Goal: Task Accomplishment & Management: Complete application form

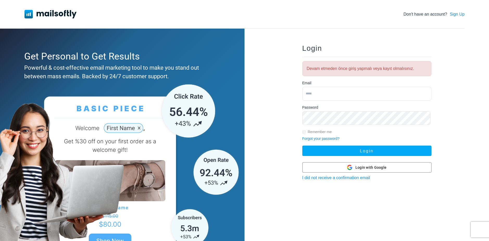
click at [317, 94] on input "email" at bounding box center [366, 94] width 129 height 14
type input "**********"
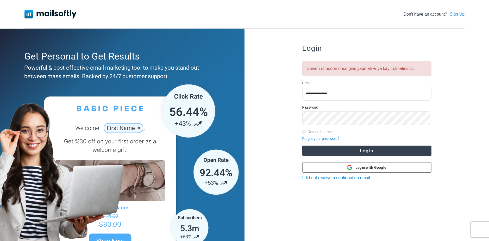
click at [365, 155] on button "Login" at bounding box center [366, 151] width 129 height 10
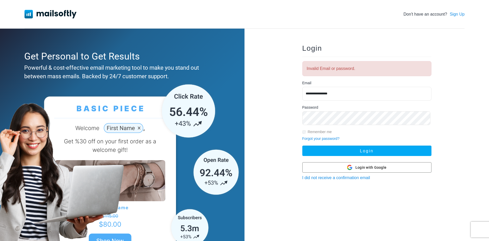
drag, startPoint x: 341, startPoint y: 96, endPoint x: 292, endPoint y: 96, distance: 48.7
click at [292, 96] on div "**********" at bounding box center [366, 148] width 244 height 239
type input "**********"
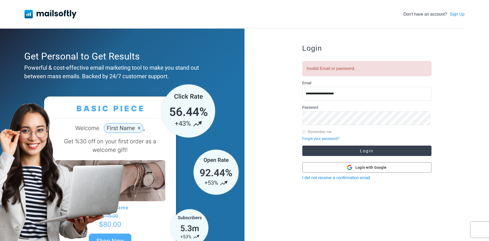
click at [355, 151] on button "Login" at bounding box center [366, 151] width 129 height 10
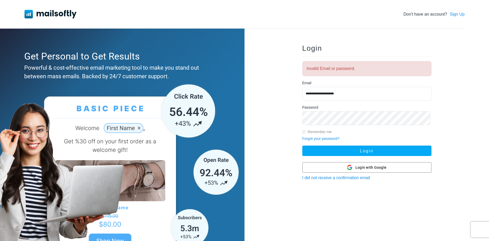
click at [335, 141] on link "Forgot your password?" at bounding box center [320, 139] width 37 height 4
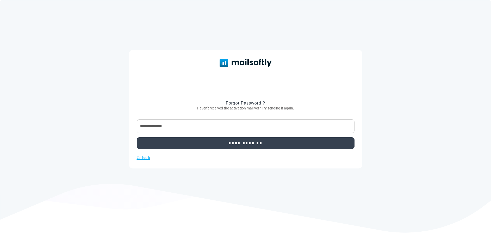
type input "**********"
click at [254, 149] on input "**********" at bounding box center [246, 143] width 218 height 12
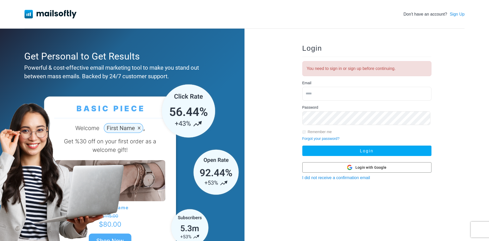
click at [327, 93] on input "email" at bounding box center [366, 94] width 129 height 14
type input "**********"
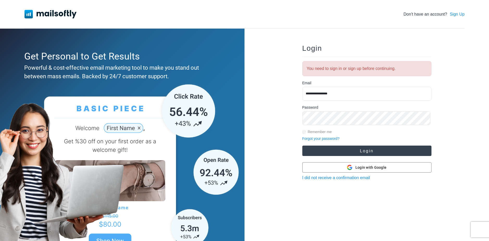
click at [370, 152] on button "Login" at bounding box center [366, 151] width 129 height 10
click at [351, 151] on button "Login" at bounding box center [366, 151] width 129 height 10
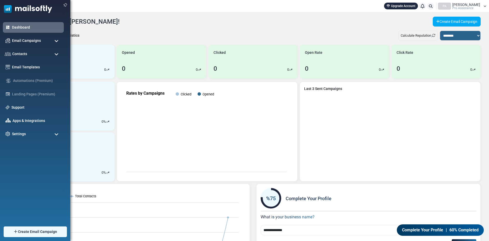
click at [55, 53] on span at bounding box center [56, 54] width 4 height 5
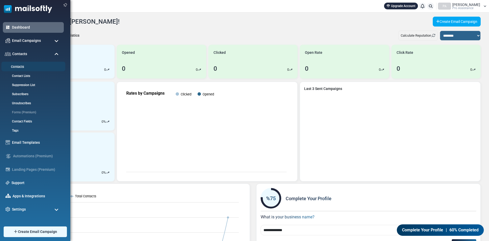
click at [21, 66] on link "Contacts" at bounding box center [32, 67] width 62 height 5
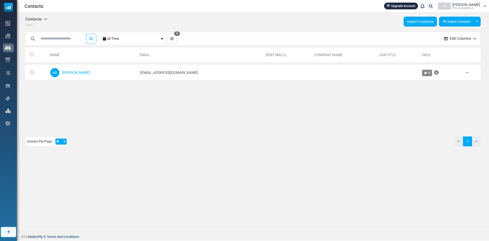
click at [412, 21] on link "Import Contacts" at bounding box center [419, 22] width 33 height 10
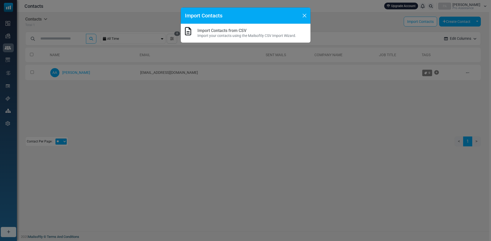
click at [266, 33] on h6 "Import Contacts from CSV" at bounding box center [246, 30] width 99 height 5
click at [302, 16] on button "Close" at bounding box center [304, 16] width 8 height 8
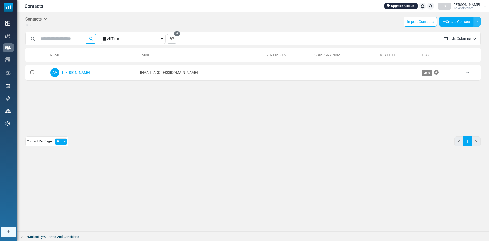
click at [476, 21] on button "Toggle Dropdown" at bounding box center [476, 22] width 7 height 10
click at [437, 46] on link "Create Multiple" at bounding box center [455, 47] width 44 height 9
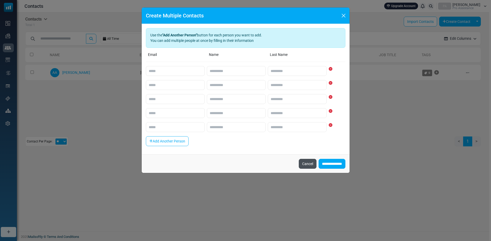
click at [301, 168] on button "Cancel" at bounding box center [308, 164] width 18 height 10
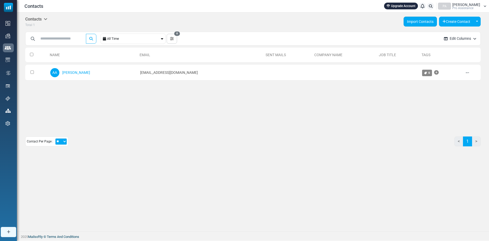
click at [415, 22] on link "Import Contacts" at bounding box center [419, 22] width 33 height 10
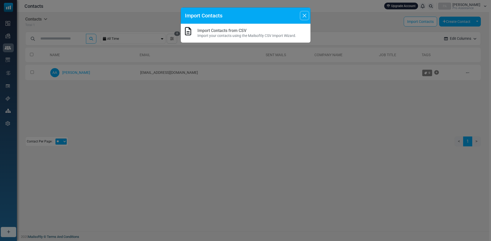
click at [305, 15] on button "Close" at bounding box center [304, 16] width 8 height 8
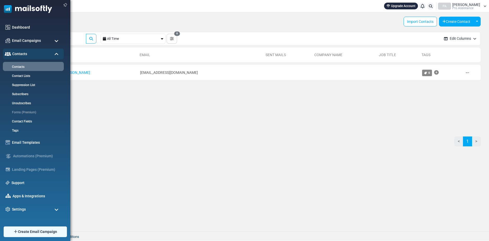
click at [56, 41] on span at bounding box center [56, 41] width 4 height 5
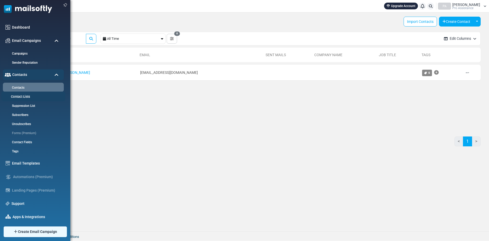
click at [22, 96] on link "Contact Lists" at bounding box center [32, 96] width 62 height 5
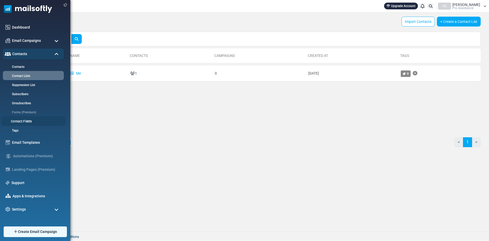
click at [17, 120] on link "Contact Fields" at bounding box center [32, 121] width 62 height 5
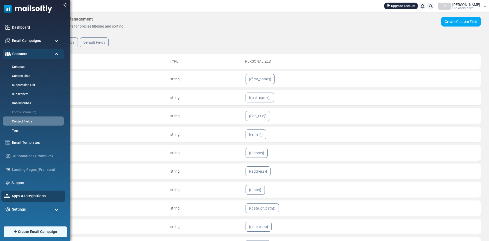
click at [36, 194] on link "Apps & Integrations" at bounding box center [36, 196] width 51 height 6
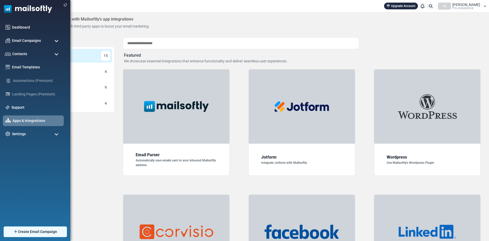
click at [56, 41] on span at bounding box center [56, 41] width 4 height 5
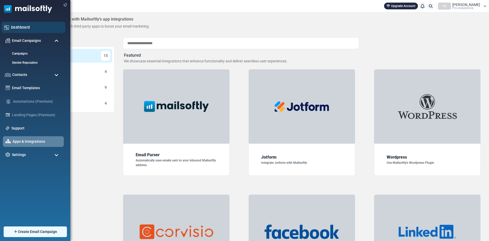
click at [26, 27] on link "Dashboard" at bounding box center [37, 27] width 52 height 6
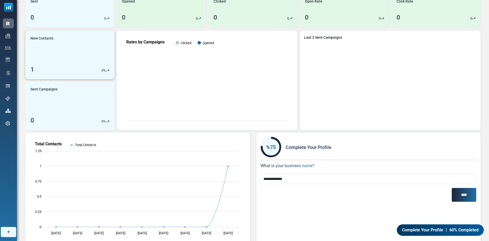
scroll to position [52, 0]
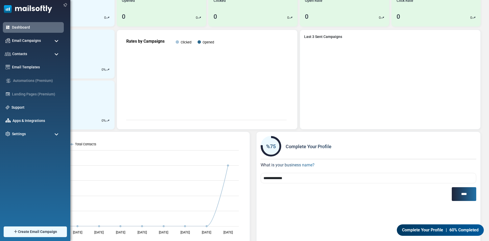
click at [57, 54] on span at bounding box center [56, 54] width 4 height 5
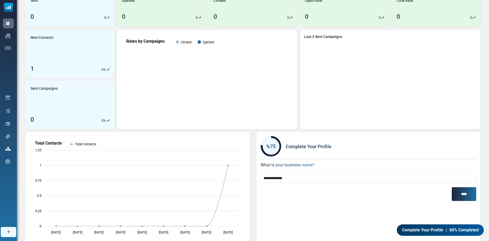
click at [0, 0] on link "Contacts" at bounding box center [0, 0] width 0 height 0
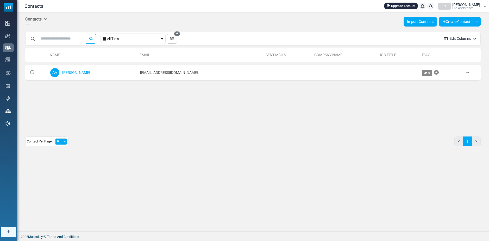
click at [420, 22] on link "Import Contacts" at bounding box center [419, 22] width 33 height 10
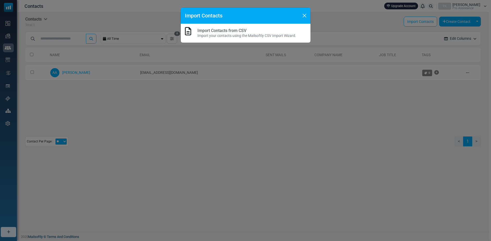
click at [250, 36] on p "Import your contacts using the Mailsoftly CSV Import Wizard." at bounding box center [246, 35] width 99 height 5
click at [237, 32] on link "Import Contacts from CSV" at bounding box center [221, 30] width 49 height 5
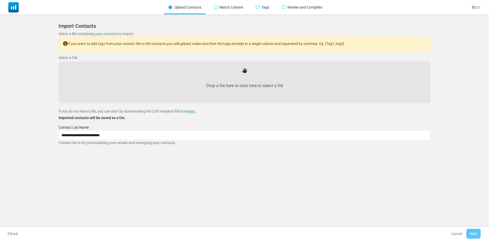
click at [246, 85] on label "Drop a file here or click here to select a file" at bounding box center [244, 85] width 361 height 23
click at [0, 0] on input "Drop a file here or click here to select a file" at bounding box center [0, 0] width 0 height 0
drag, startPoint x: 237, startPoint y: 76, endPoint x: 222, endPoint y: 77, distance: 14.8
click at [222, 77] on label "Drop a file here or click here to select a file" at bounding box center [244, 85] width 361 height 23
click at [0, 0] on input "Drop a file here or click here to select a file" at bounding box center [0, 0] width 0 height 0
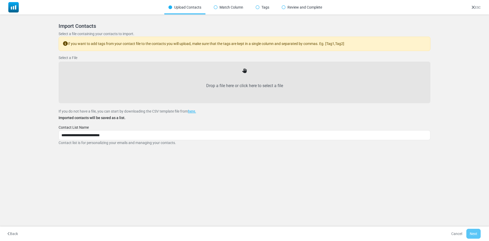
type input "**********"
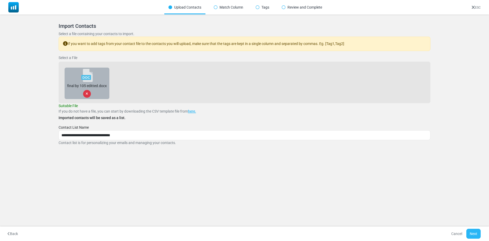
click at [472, 234] on button "Next" at bounding box center [473, 234] width 14 height 10
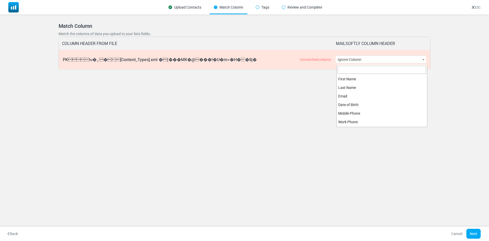
scroll to position [128, 0]
click at [424, 60] on b at bounding box center [423, 59] width 2 height 1
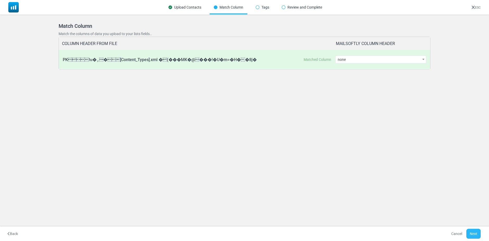
click at [475, 233] on button "Next" at bounding box center [473, 234] width 14 height 10
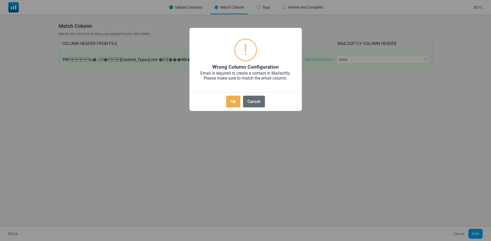
click at [254, 105] on button "Cancel" at bounding box center [254, 102] width 22 height 12
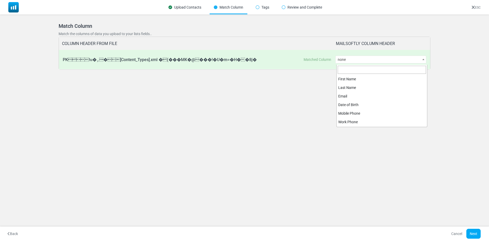
click at [361, 61] on span "none" at bounding box center [381, 59] width 90 height 7
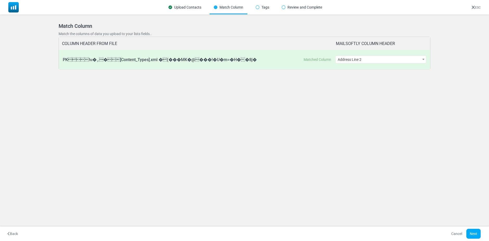
click at [363, 62] on span "Address Line 2" at bounding box center [381, 59] width 90 height 7
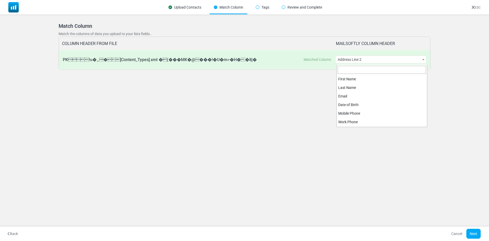
scroll to position [120, 0]
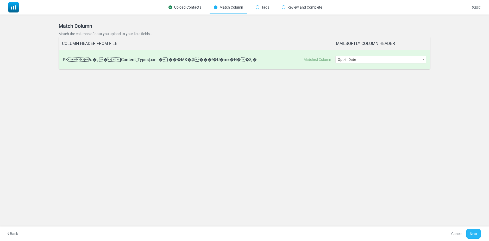
click at [468, 231] on button "Next" at bounding box center [473, 234] width 14 height 10
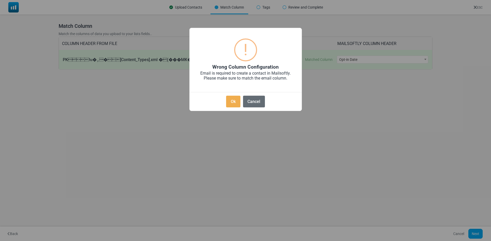
click at [251, 99] on button "Cancel" at bounding box center [254, 102] width 22 height 12
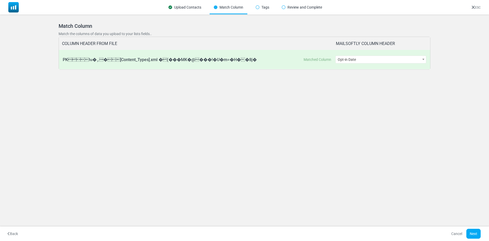
click at [422, 60] on span at bounding box center [423, 59] width 5 height 7
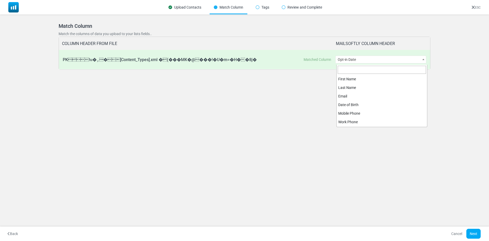
scroll to position [128, 0]
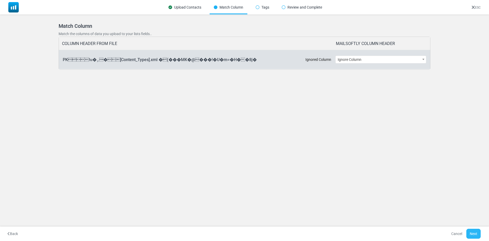
click at [471, 234] on button "Next" at bounding box center [473, 234] width 14 height 10
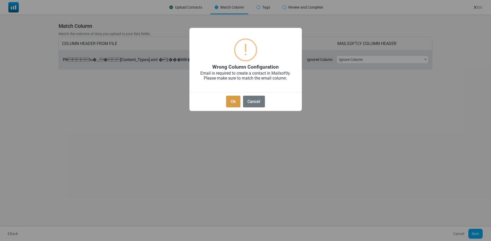
click at [231, 103] on button "Ok" at bounding box center [233, 102] width 14 height 12
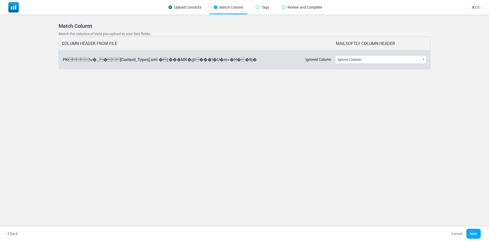
click at [411, 61] on span "Ignore Column" at bounding box center [381, 59] width 90 height 7
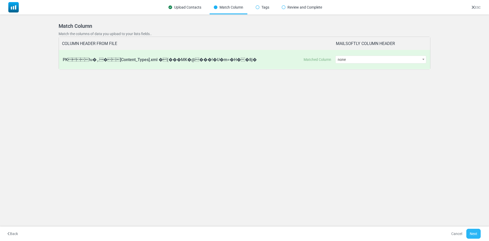
click at [476, 234] on button "Next" at bounding box center [473, 234] width 14 height 10
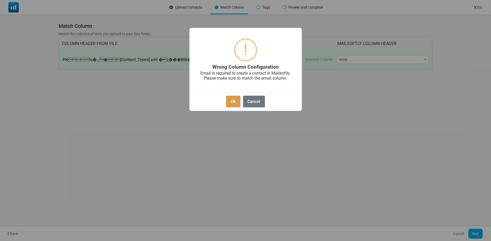
click at [226, 105] on button "Ok" at bounding box center [233, 102] width 14 height 12
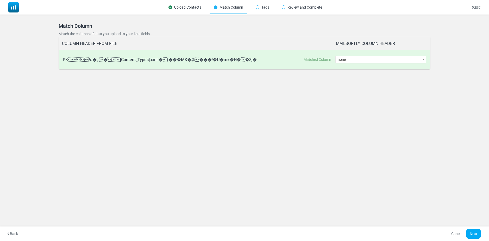
click at [423, 60] on b at bounding box center [423, 59] width 2 height 1
click at [475, 234] on button "Next" at bounding box center [473, 234] width 14 height 10
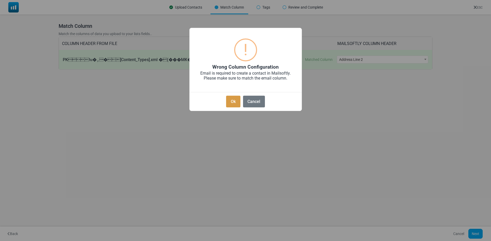
click at [231, 108] on button "Ok" at bounding box center [233, 102] width 14 height 12
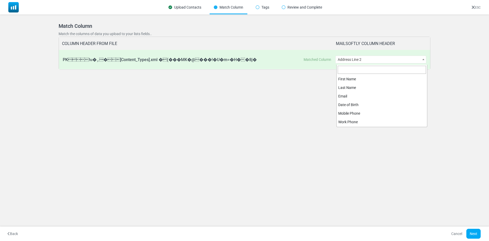
click at [365, 58] on span "Address Line 2" at bounding box center [381, 59] width 90 height 7
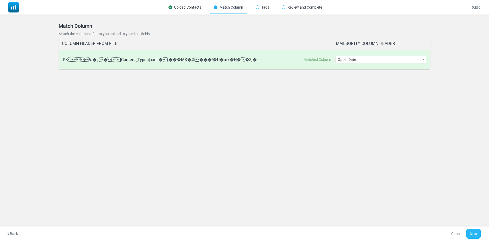
click at [472, 234] on button "Next" at bounding box center [473, 234] width 14 height 10
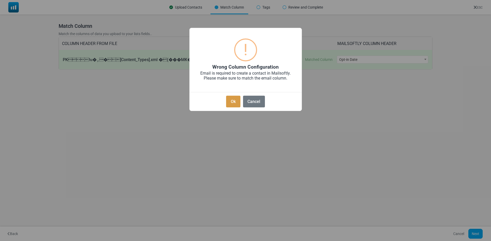
click at [234, 106] on button "Ok" at bounding box center [233, 102] width 14 height 12
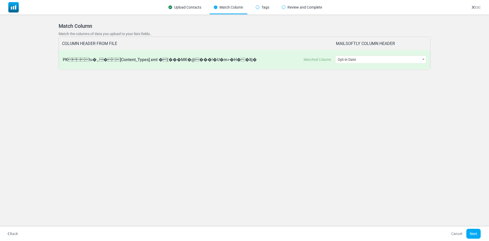
click at [368, 61] on span "Opt-in Date" at bounding box center [381, 59] width 90 height 7
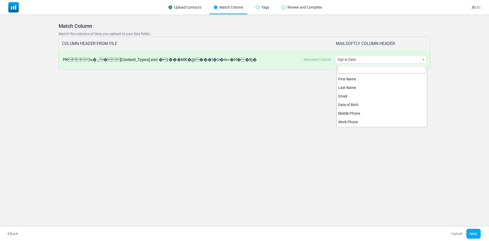
scroll to position [128, 0]
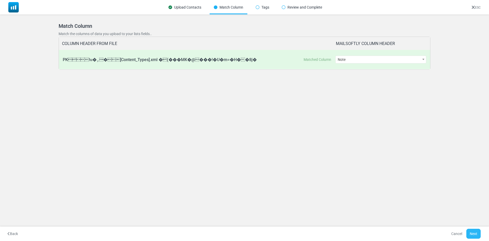
click at [472, 232] on button "Next" at bounding box center [473, 234] width 14 height 10
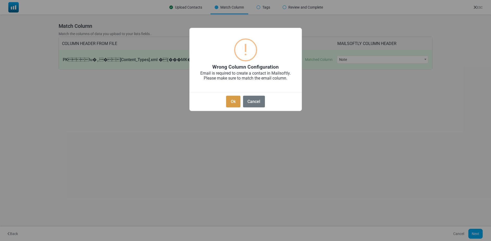
click at [234, 104] on button "Ok" at bounding box center [233, 102] width 14 height 12
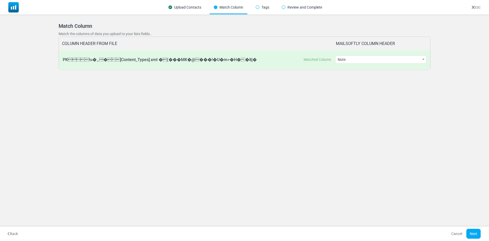
click at [358, 59] on span "Note" at bounding box center [381, 59] width 90 height 7
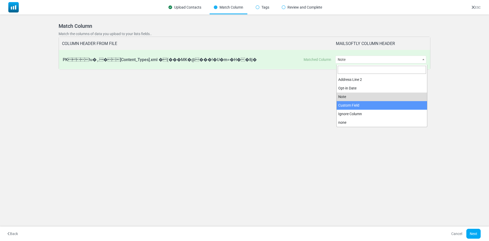
select select "**********"
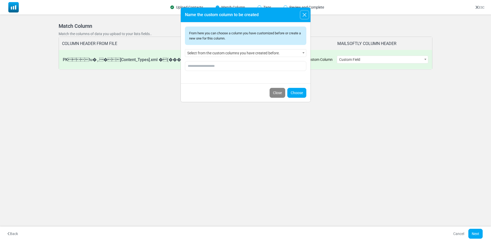
click at [302, 56] on span at bounding box center [303, 52] width 5 height 7
click at [292, 64] on input "Search" at bounding box center [245, 66] width 118 height 8
click at [283, 68] on input "Search" at bounding box center [245, 66] width 118 height 8
click at [280, 79] on div "**********" at bounding box center [246, 50] width 130 height 57
click at [214, 71] on input "text" at bounding box center [245, 66] width 121 height 10
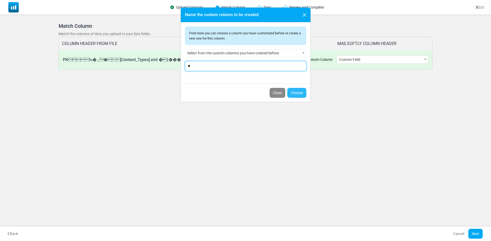
type input "**"
click at [293, 97] on link "Choose" at bounding box center [296, 93] width 19 height 10
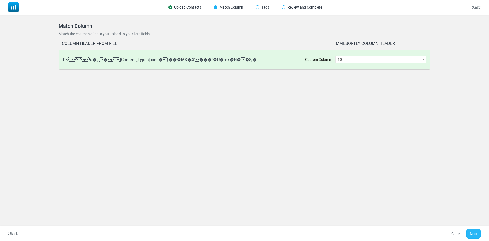
click at [471, 231] on button "Next" at bounding box center [473, 234] width 14 height 10
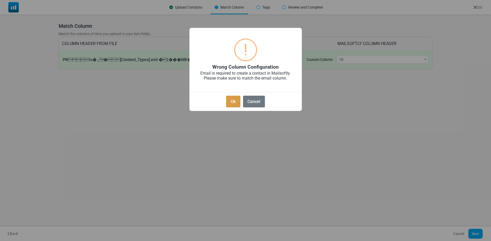
click at [237, 105] on button "Ok" at bounding box center [233, 102] width 14 height 12
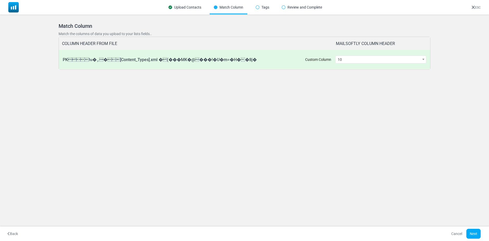
click at [423, 59] on span at bounding box center [423, 59] width 5 height 7
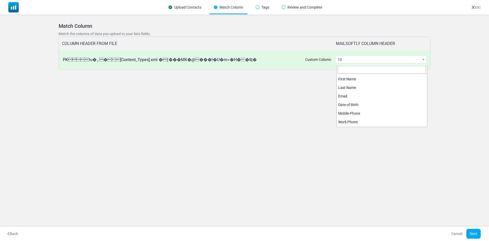
scroll to position [137, 0]
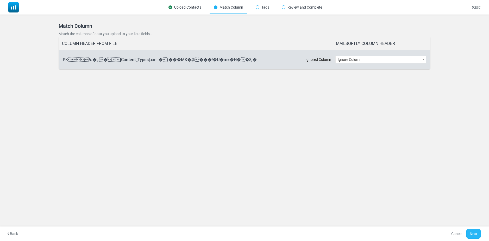
click at [470, 232] on button "Next" at bounding box center [473, 234] width 14 height 10
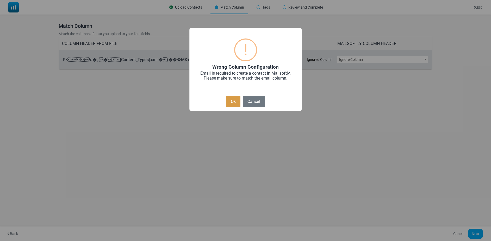
click at [233, 103] on button "Ok" at bounding box center [233, 102] width 14 height 12
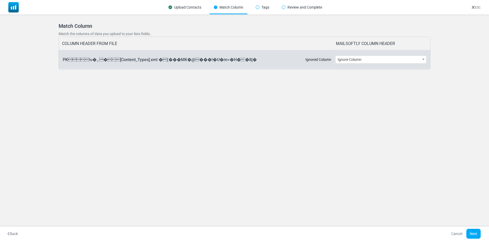
click at [102, 45] on div "COLUMN HEADER FROM FILE" at bounding box center [199, 43] width 274 height 13
click at [112, 61] on div "PK!ʉ�ۅ�[Content_Types].xml �(���MK�@���!�U�m=�H��8j� Ignored Col…" at bounding box center [199, 59] width 273 height 19
click at [91, 60] on div "PK!ʉ�ۅ�[Content_Types].xml �(���MK�@���!�U�m=�H��8j� Ignored Col…" at bounding box center [199, 59] width 273 height 19
click at [117, 59] on div "PK!ʉ�ۅ�[Content_Types].xml �(���MK�@���!�U�m=�H��8j� Ignored Col…" at bounding box center [199, 59] width 273 height 19
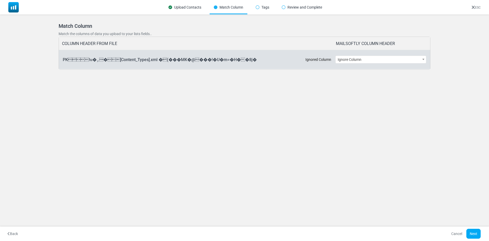
click at [353, 59] on span "Ignore Column" at bounding box center [381, 59] width 90 height 7
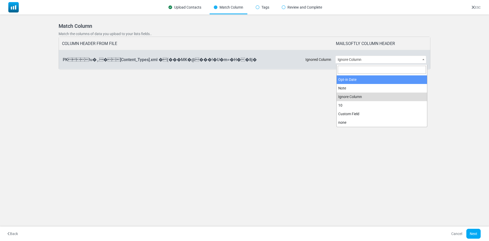
select select "**********"
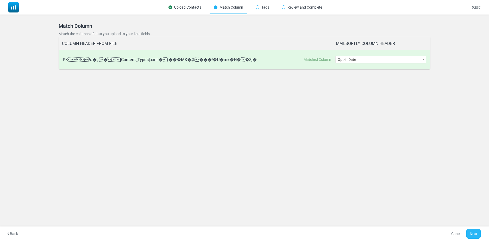
click at [473, 233] on button "Next" at bounding box center [473, 234] width 14 height 10
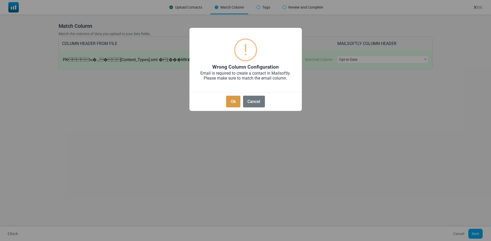
click at [234, 105] on button "Ok" at bounding box center [233, 102] width 14 height 12
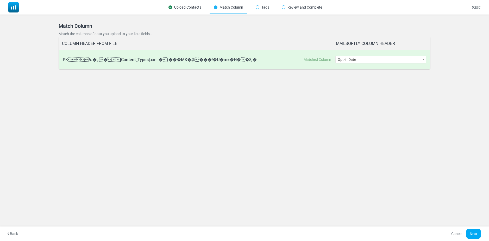
click at [14, 233] on button "Back" at bounding box center [12, 234] width 17 height 10
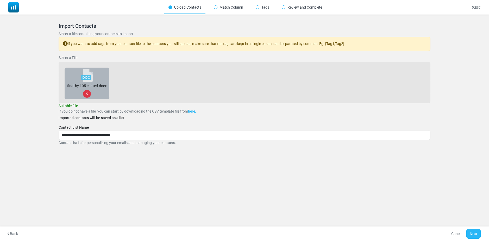
click at [471, 232] on button "Next" at bounding box center [473, 234] width 14 height 10
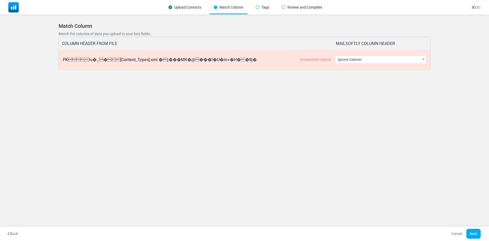
click at [424, 59] on span at bounding box center [423, 59] width 5 height 7
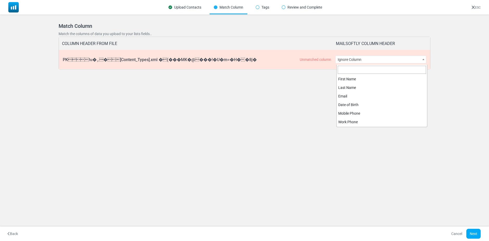
scroll to position [128, 0]
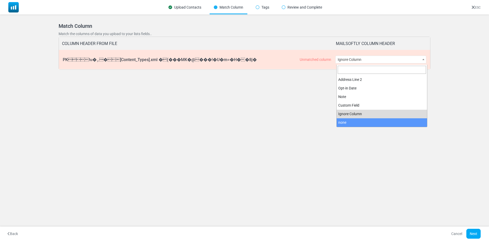
select select "**********"
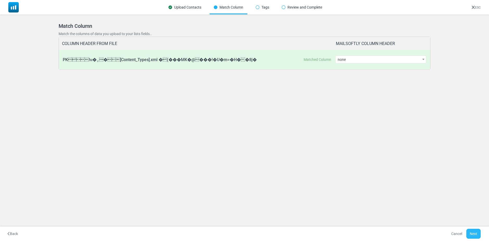
click at [469, 231] on button "Next" at bounding box center [473, 234] width 14 height 10
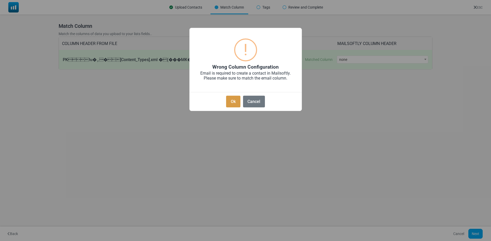
click at [233, 102] on button "Ok" at bounding box center [233, 102] width 14 height 12
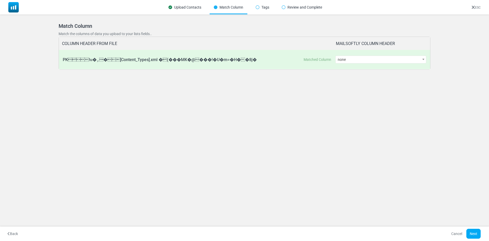
click at [11, 233] on button "Back" at bounding box center [12, 234] width 17 height 10
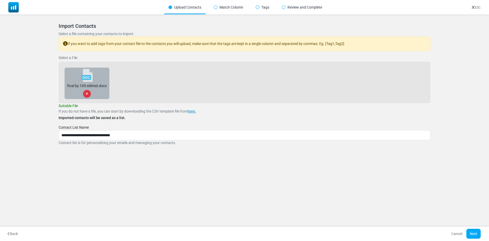
click at [193, 113] on link "here." at bounding box center [192, 111] width 8 height 4
click at [88, 96] on icon at bounding box center [87, 93] width 2 height 3
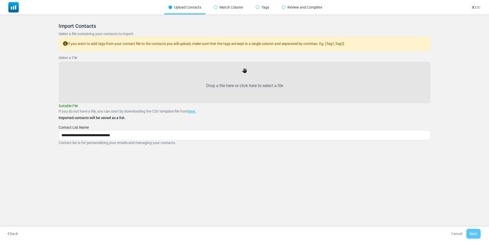
click at [243, 86] on label "Drop a file here or click here to select a file" at bounding box center [244, 85] width 361 height 23
click at [0, 0] on input "Drop a file here or click here to select a file" at bounding box center [0, 0] width 0 height 0
type input "**********"
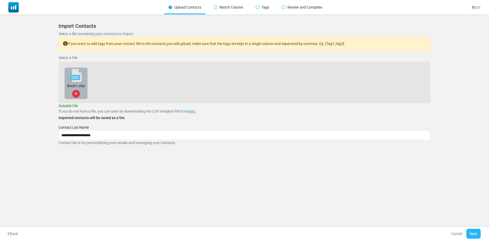
click at [474, 234] on button "Next" at bounding box center [473, 234] width 14 height 10
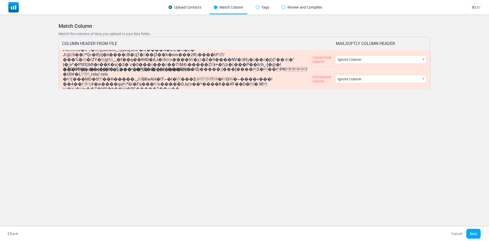
click at [424, 60] on span at bounding box center [423, 59] width 5 height 7
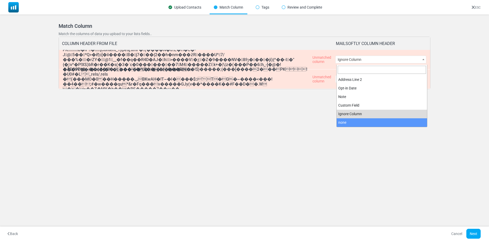
select select "**********"
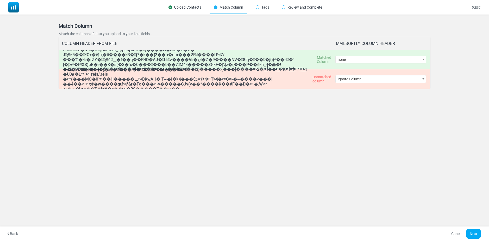
click at [368, 81] on span "Ignore Column" at bounding box center [381, 78] width 90 height 7
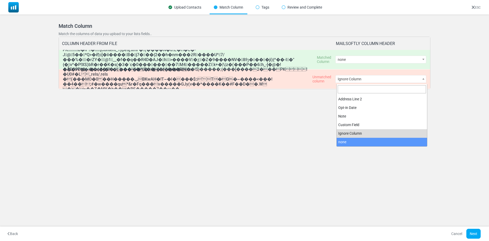
select select "**********"
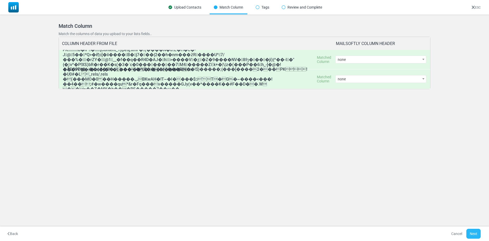
click at [474, 234] on button "Next" at bounding box center [473, 234] width 14 height 10
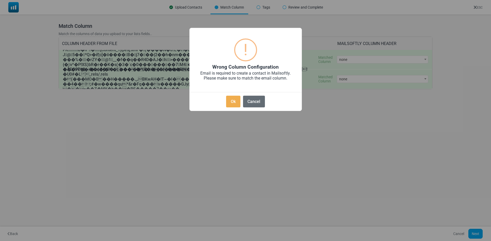
click at [252, 105] on button "Cancel" at bounding box center [254, 102] width 22 height 12
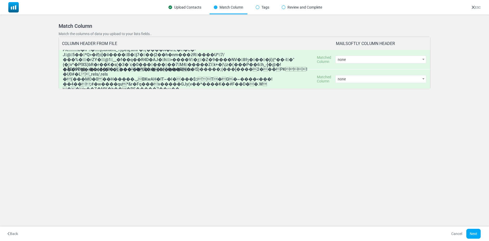
click at [14, 234] on button "Back" at bounding box center [12, 234] width 17 height 10
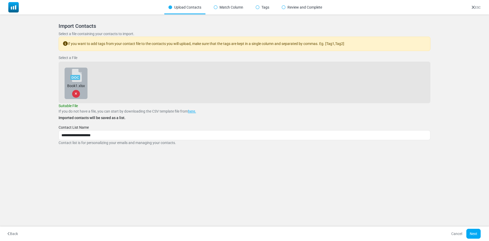
click at [76, 96] on icon at bounding box center [76, 93] width 2 height 3
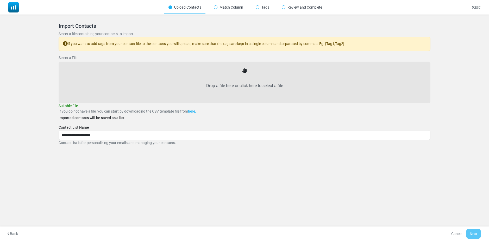
click at [245, 73] on icon at bounding box center [244, 71] width 5 height 5
click at [245, 87] on label "Drop a file here or click here to select a file" at bounding box center [244, 85] width 361 height 23
click at [0, 0] on input "Drop a file here or click here to select a file" at bounding box center [0, 0] width 0 height 0
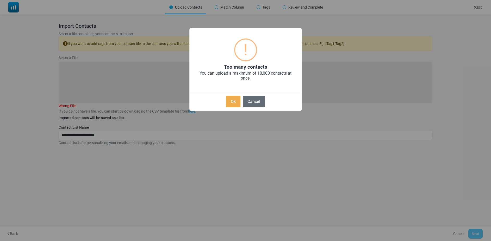
click at [251, 105] on button "Cancel" at bounding box center [254, 102] width 22 height 12
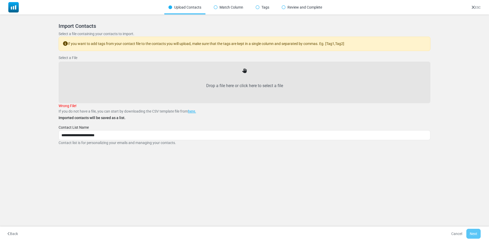
click at [245, 73] on icon at bounding box center [244, 71] width 5 height 5
click at [246, 85] on label "Drop a file here or click here to select a file" at bounding box center [244, 85] width 361 height 23
click at [0, 0] on input "Drop a file here or click here to select a file" at bounding box center [0, 0] width 0 height 0
type input "**********"
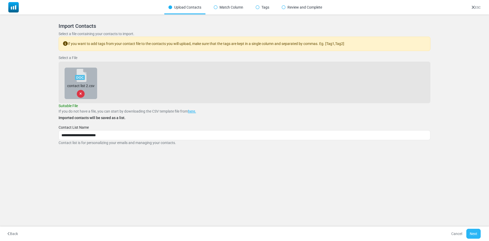
click at [473, 234] on button "Next" at bounding box center [473, 234] width 14 height 10
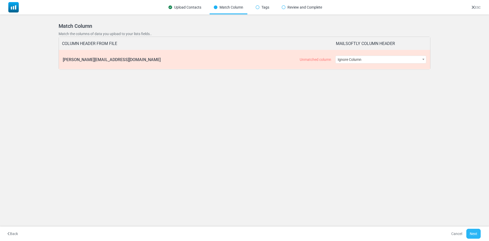
click at [474, 231] on button "Next" at bounding box center [473, 234] width 14 height 10
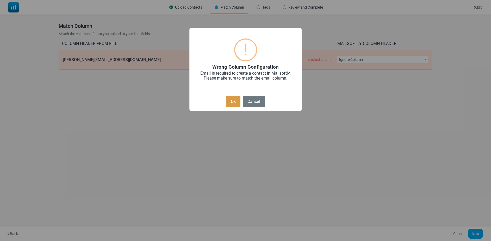
click at [235, 104] on button "Ok" at bounding box center [233, 102] width 14 height 12
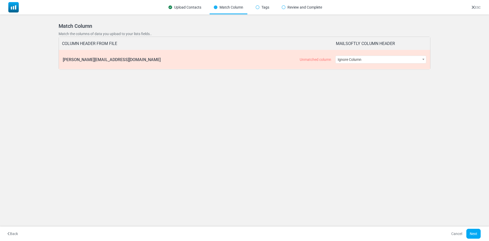
click at [362, 58] on span "Ignore Column" at bounding box center [381, 59] width 90 height 7
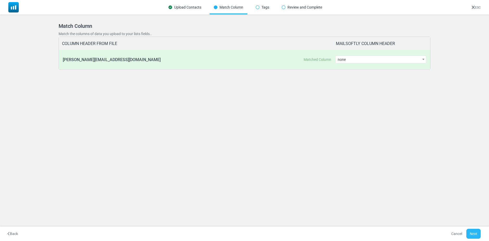
click at [472, 232] on button "Next" at bounding box center [473, 234] width 14 height 10
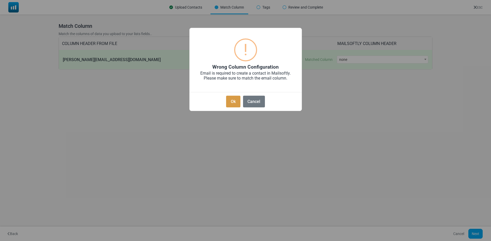
click at [234, 106] on button "Ok" at bounding box center [233, 102] width 14 height 12
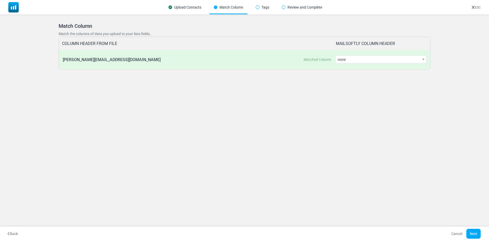
click at [360, 60] on span "none" at bounding box center [381, 59] width 90 height 7
click at [478, 237] on button "Next" at bounding box center [473, 234] width 14 height 10
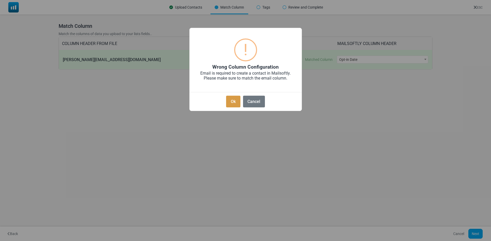
click at [234, 103] on button "Ok" at bounding box center [233, 102] width 14 height 12
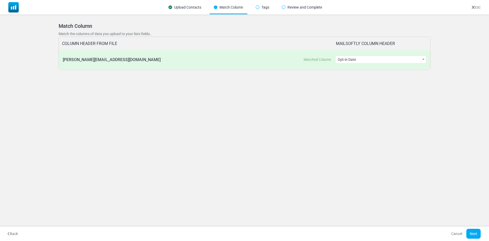
click at [363, 60] on span "Opt-in Date" at bounding box center [381, 59] width 90 height 7
click at [472, 236] on button "Next" at bounding box center [473, 234] width 14 height 10
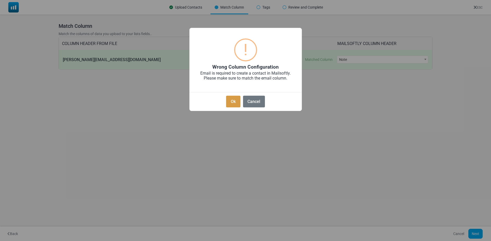
click at [230, 102] on button "Ok" at bounding box center [233, 102] width 14 height 12
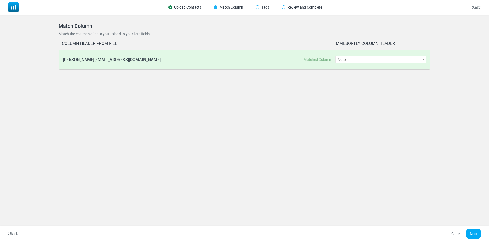
click at [350, 60] on span "Note" at bounding box center [381, 59] width 90 height 7
click at [476, 235] on button "Next" at bounding box center [473, 234] width 14 height 10
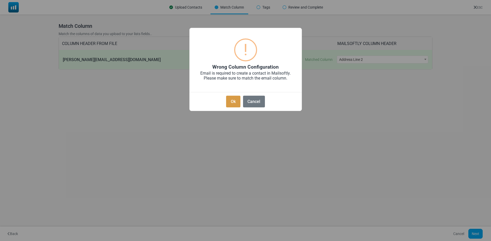
click at [238, 108] on button "Ok" at bounding box center [233, 102] width 14 height 12
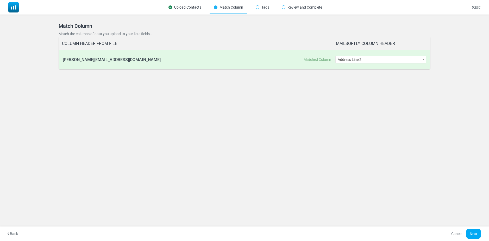
click at [352, 62] on span "Address Line 2" at bounding box center [381, 59] width 90 height 7
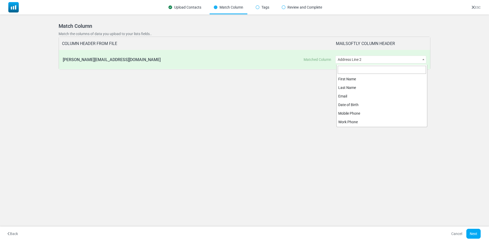
scroll to position [120, 0]
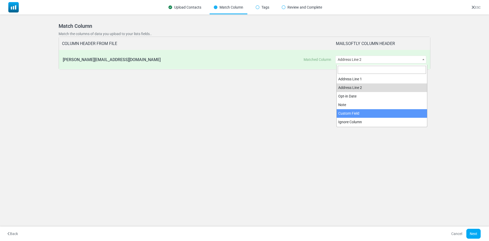
select select "**********"
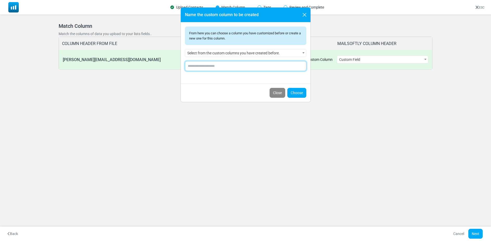
click at [215, 71] on input "text" at bounding box center [245, 66] width 121 height 10
type input "**"
click at [294, 98] on link "Choose" at bounding box center [296, 93] width 19 height 10
select select "**********"
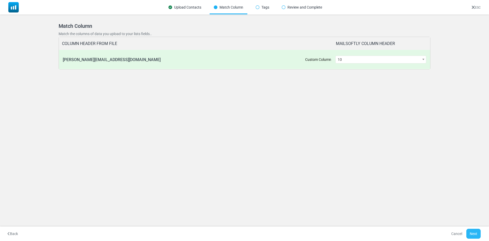
click at [470, 230] on button "Next" at bounding box center [473, 234] width 14 height 10
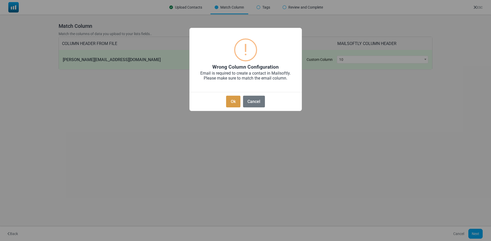
click at [233, 106] on button "Ok" at bounding box center [233, 102] width 14 height 12
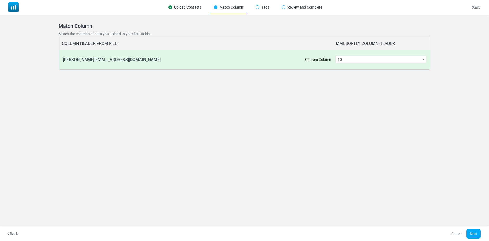
click at [15, 231] on button "Back" at bounding box center [12, 234] width 17 height 10
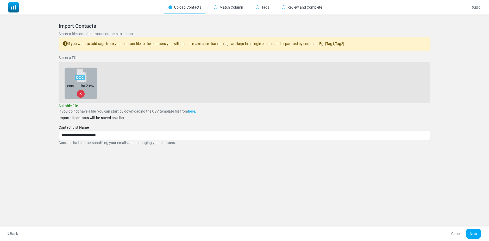
click at [81, 96] on icon at bounding box center [80, 93] width 2 height 3
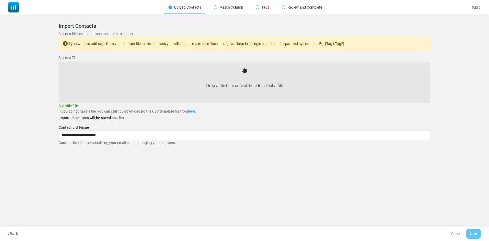
click at [243, 88] on label "Drop a file here or click here to select a file" at bounding box center [244, 85] width 361 height 23
click at [0, 0] on input "Drop a file here or click here to select a file" at bounding box center [0, 0] width 0 height 0
type input "**********"
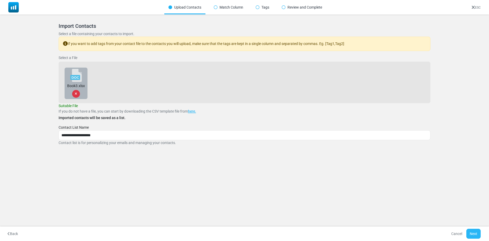
click at [472, 231] on button "Next" at bounding box center [473, 234] width 14 height 10
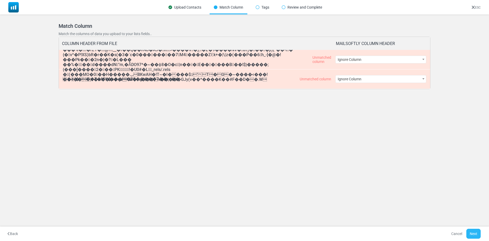
click at [471, 232] on button "Next" at bounding box center [473, 234] width 14 height 10
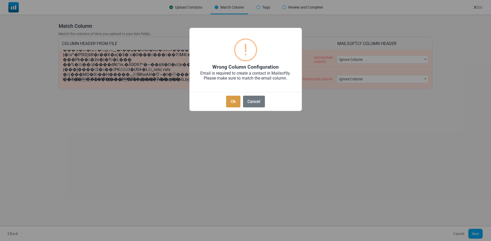
click at [232, 107] on button "Ok" at bounding box center [233, 102] width 14 height 12
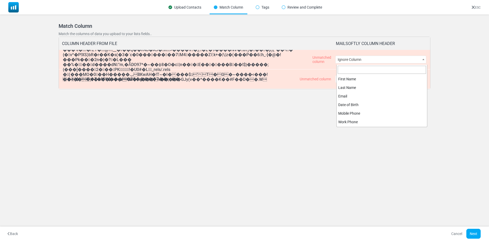
click at [370, 62] on span "Ignore Column" at bounding box center [381, 59] width 90 height 7
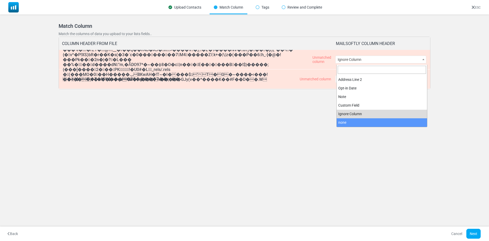
select select "**********"
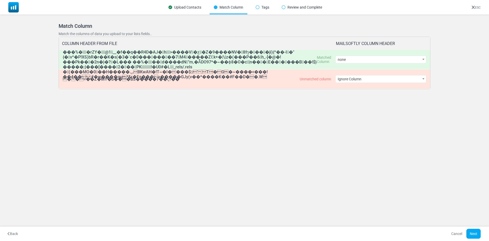
click at [363, 81] on span "Ignore Column" at bounding box center [381, 78] width 90 height 7
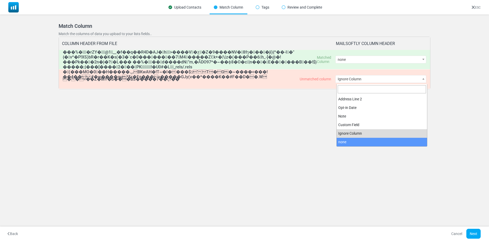
select select "**********"
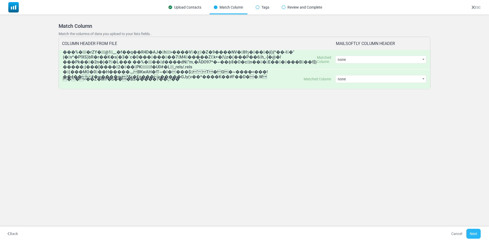
click at [472, 231] on button "Next" at bounding box center [473, 234] width 14 height 10
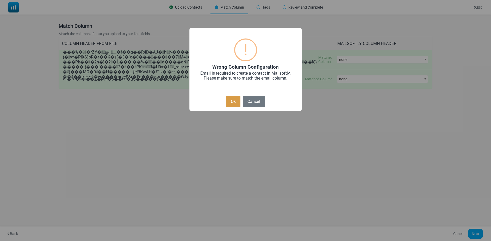
click at [234, 103] on button "Ok" at bounding box center [233, 102] width 14 height 12
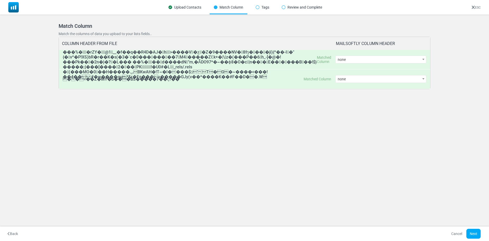
click at [12, 236] on button "Back" at bounding box center [12, 234] width 17 height 10
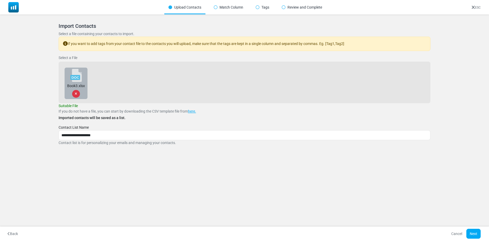
click at [76, 94] on div at bounding box center [76, 94] width 8 height 8
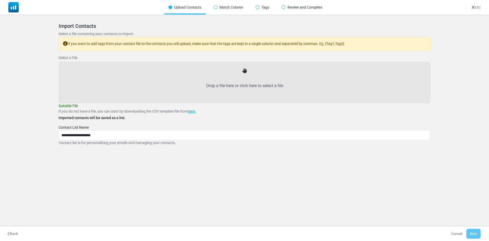
click at [246, 89] on label "Drop a file here or click here to select a file" at bounding box center [244, 85] width 361 height 23
click at [0, 0] on input "Drop a file here or click here to select a file" at bounding box center [0, 0] width 0 height 0
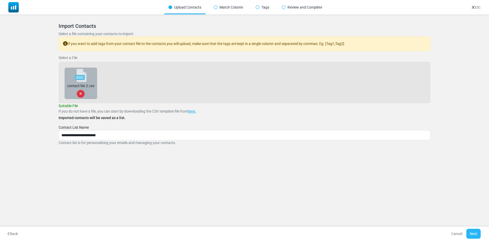
click at [472, 231] on button "Next" at bounding box center [473, 234] width 14 height 10
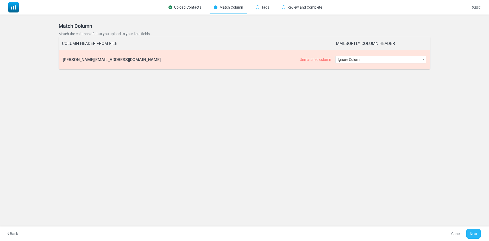
click at [471, 234] on button "Next" at bounding box center [473, 234] width 14 height 10
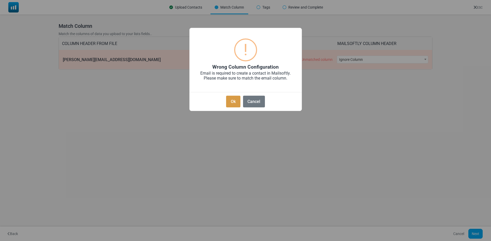
click at [234, 106] on button "Ok" at bounding box center [233, 102] width 14 height 12
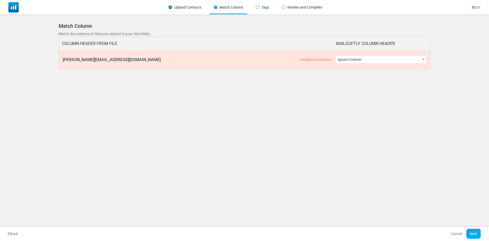
click at [17, 234] on button "Back" at bounding box center [12, 234] width 17 height 10
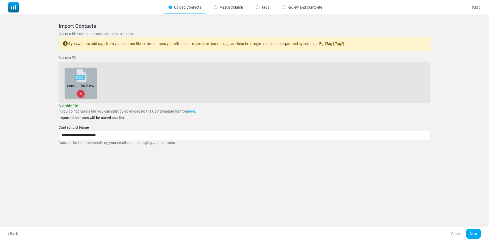
click at [80, 94] on div at bounding box center [81, 94] width 8 height 8
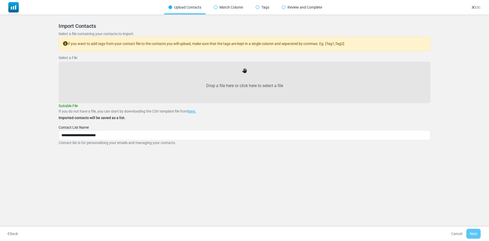
click at [246, 87] on label "Drop a file here or click here to select a file" at bounding box center [244, 85] width 361 height 23
click at [0, 0] on input "Drop a file here or click here to select a file" at bounding box center [0, 0] width 0 height 0
type input "**********"
click at [474, 234] on button "Next" at bounding box center [473, 234] width 14 height 10
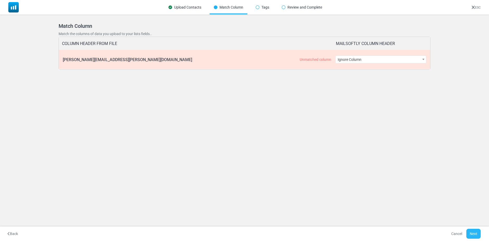
click at [469, 231] on button "Next" at bounding box center [473, 234] width 14 height 10
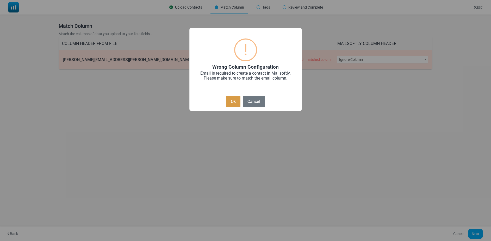
click at [236, 105] on button "Ok" at bounding box center [233, 102] width 14 height 12
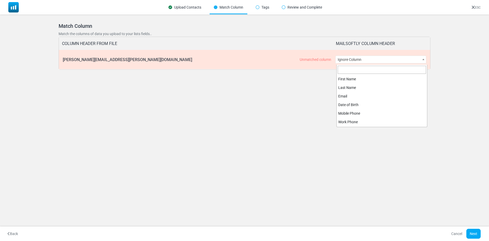
click at [357, 61] on span "Ignore Column" at bounding box center [381, 59] width 90 height 7
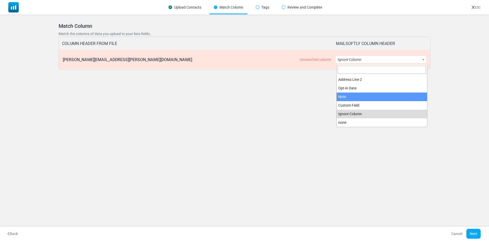
select select "****"
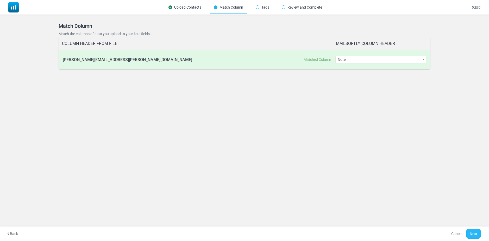
click at [472, 233] on button "Next" at bounding box center [473, 234] width 14 height 10
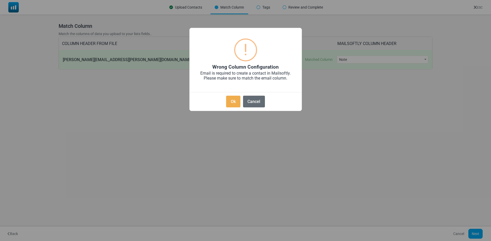
click at [249, 104] on button "Cancel" at bounding box center [254, 102] width 22 height 12
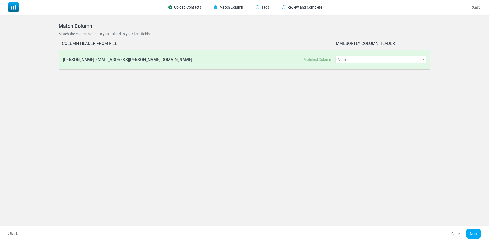
click at [11, 231] on button "Back" at bounding box center [12, 234] width 17 height 10
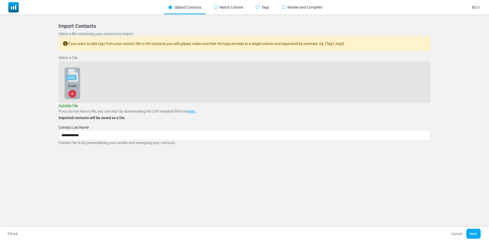
click at [74, 95] on div at bounding box center [72, 94] width 8 height 8
click at [14, 231] on button "Back" at bounding box center [12, 234] width 17 height 10
